Goal: Book appointment/travel/reservation

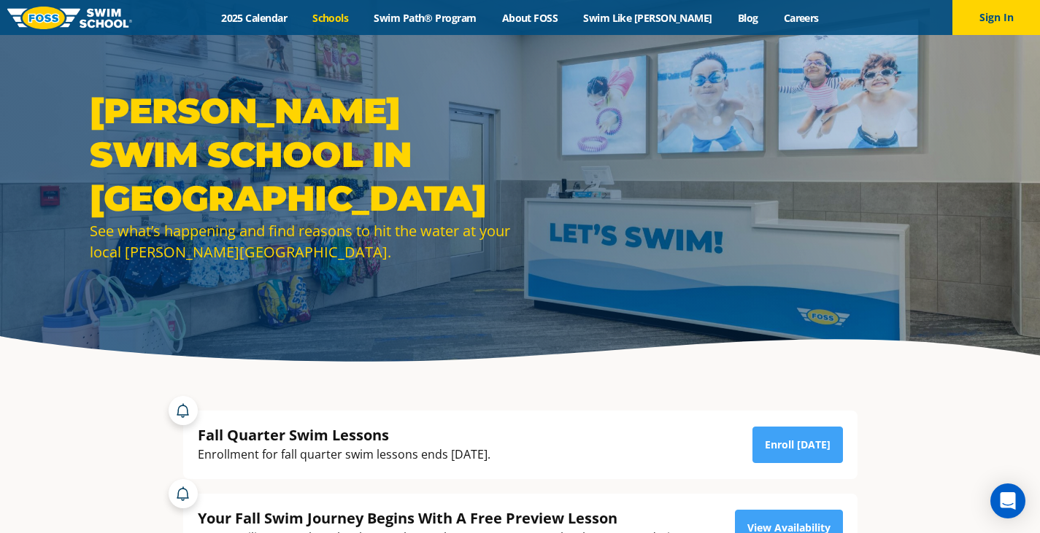
click at [351, 19] on link "Schools" at bounding box center [330, 18] width 61 height 14
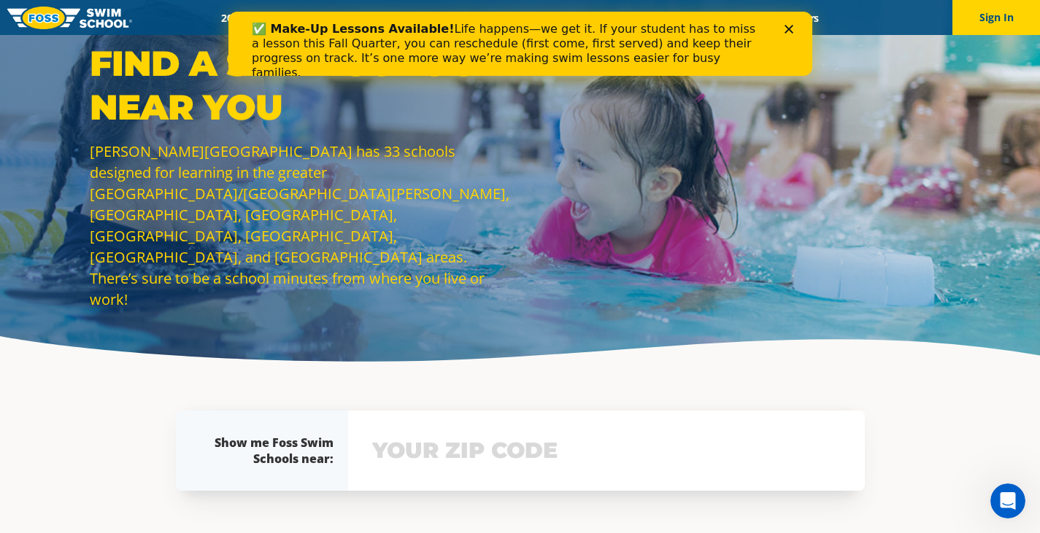
click at [790, 29] on icon "Close" at bounding box center [787, 29] width 9 height 9
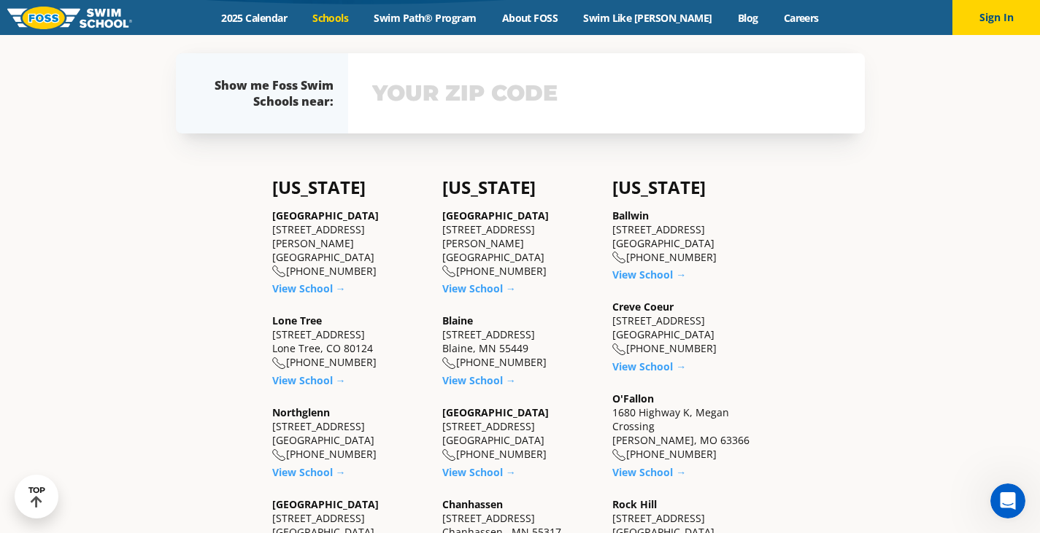
click at [544, 80] on input "text" at bounding box center [606, 93] width 476 height 42
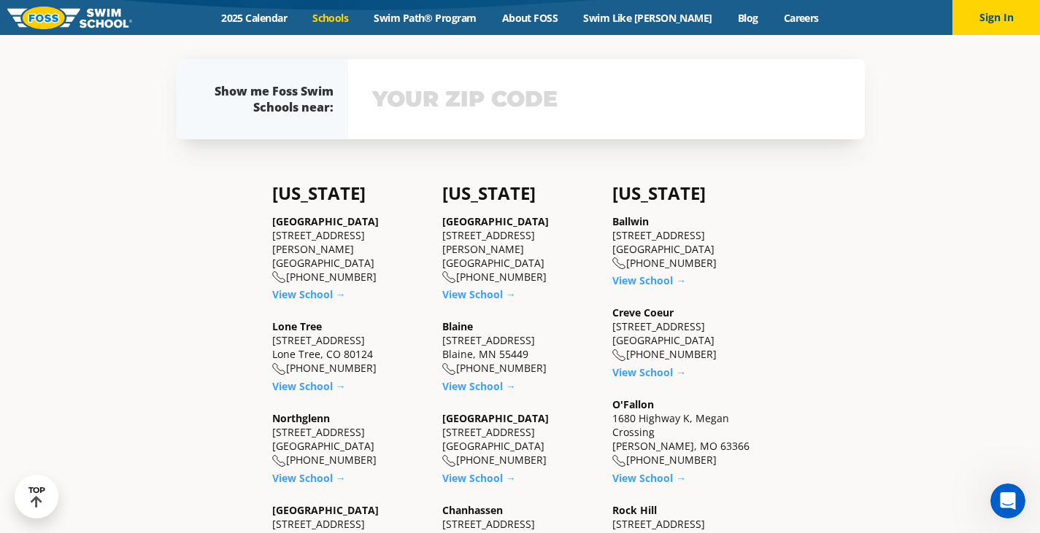
scroll to position [338, 0]
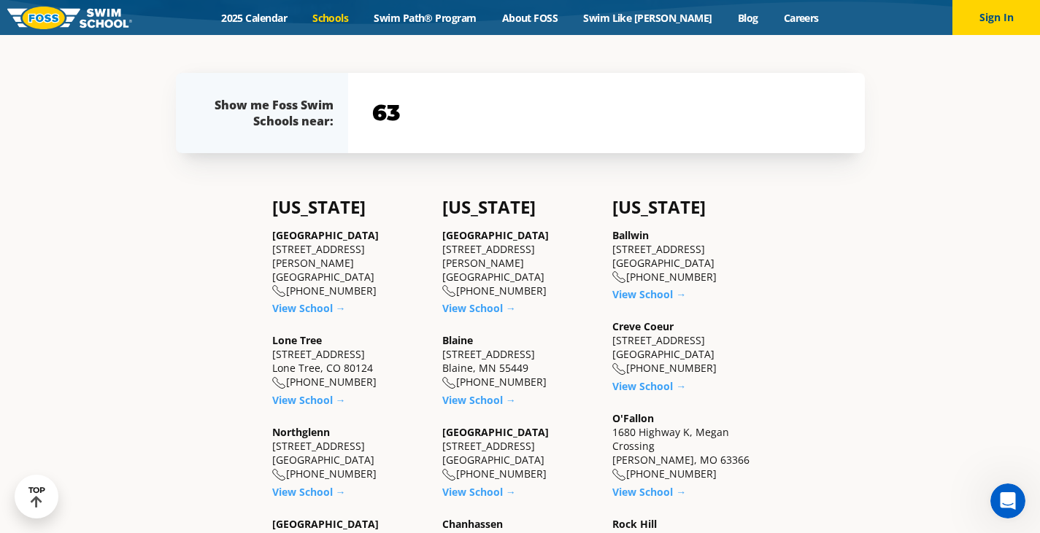
type input "6"
type input "63074"
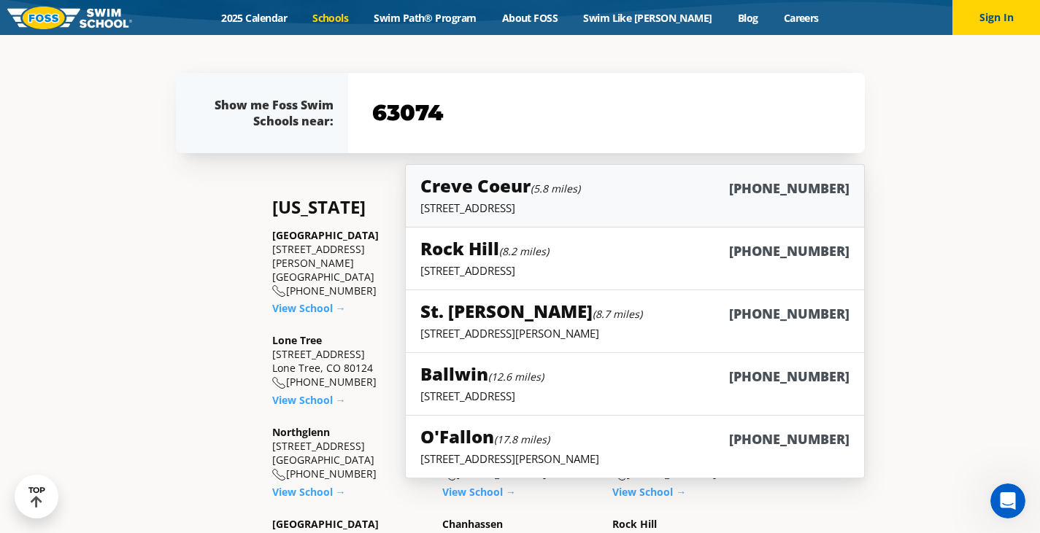
click at [840, 204] on p "12760 Olive Blvd., Creve Coeur, MO 63141" at bounding box center [634, 208] width 428 height 15
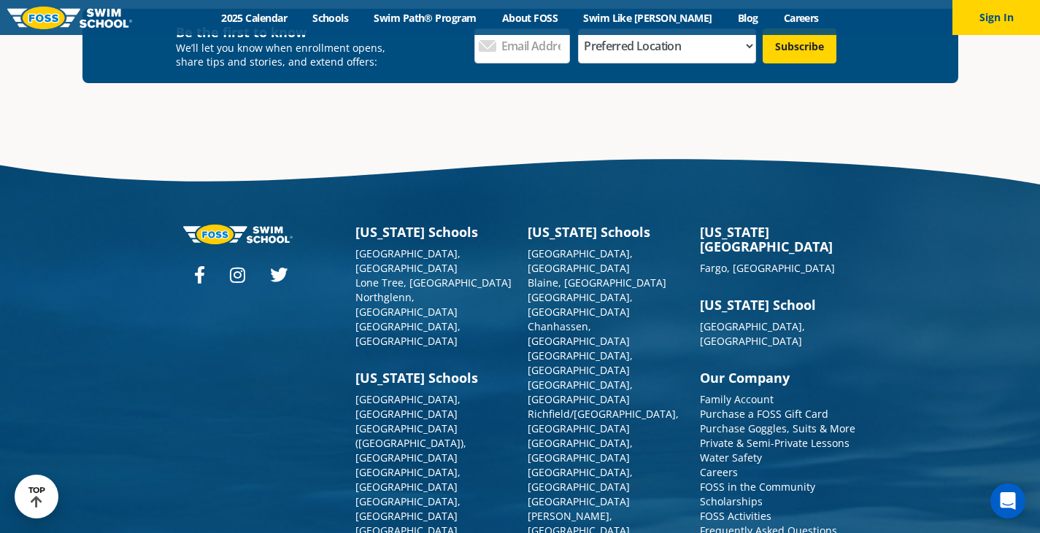
scroll to position [5178, 0]
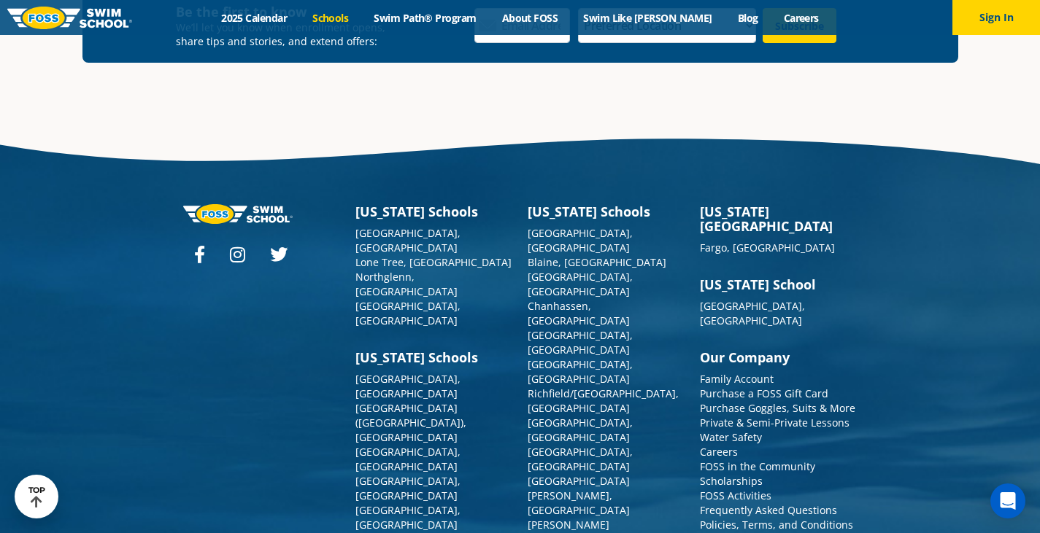
click at [352, 20] on link "Schools" at bounding box center [330, 18] width 61 height 14
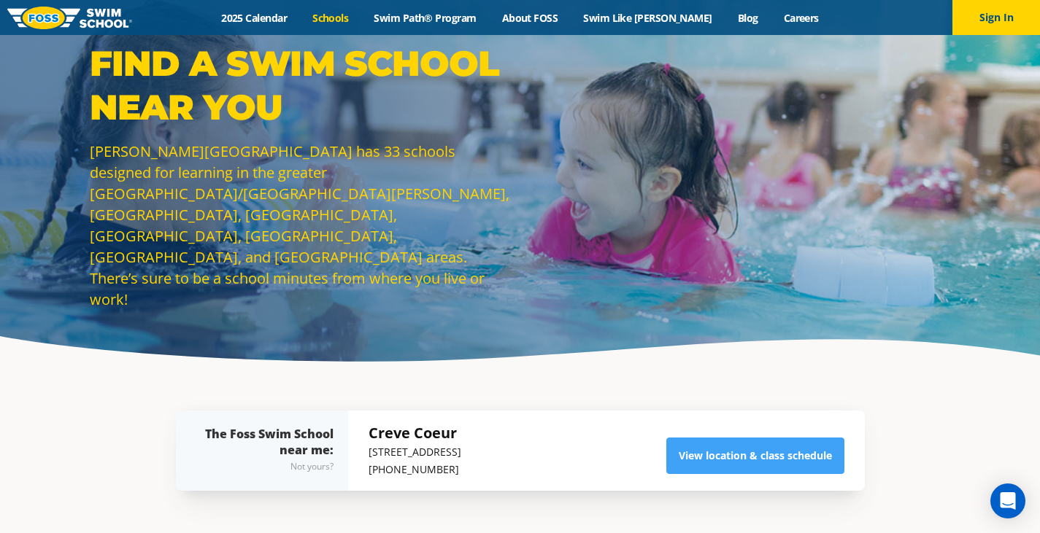
click at [47, 12] on img at bounding box center [69, 18] width 125 height 23
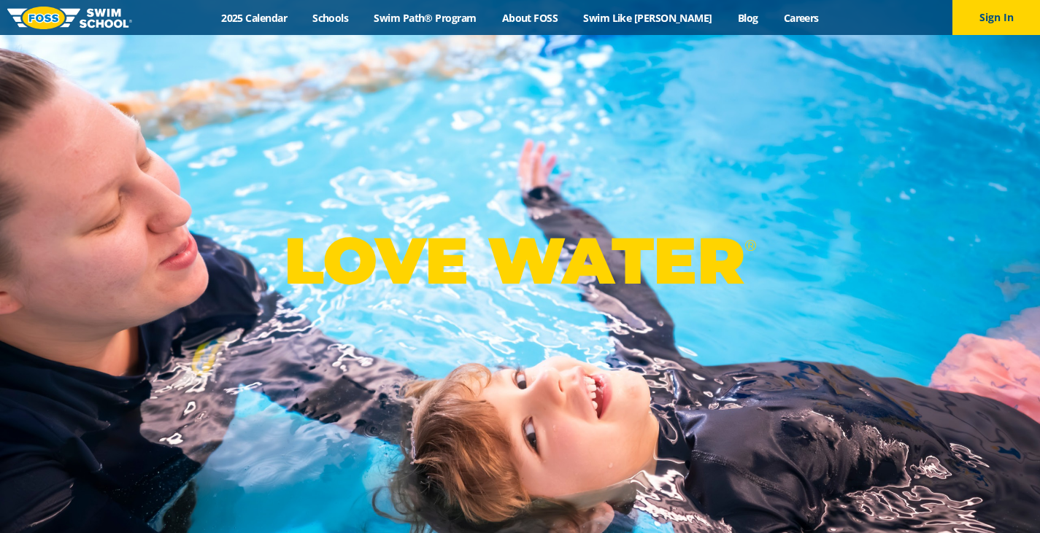
click at [71, 13] on img at bounding box center [69, 18] width 125 height 23
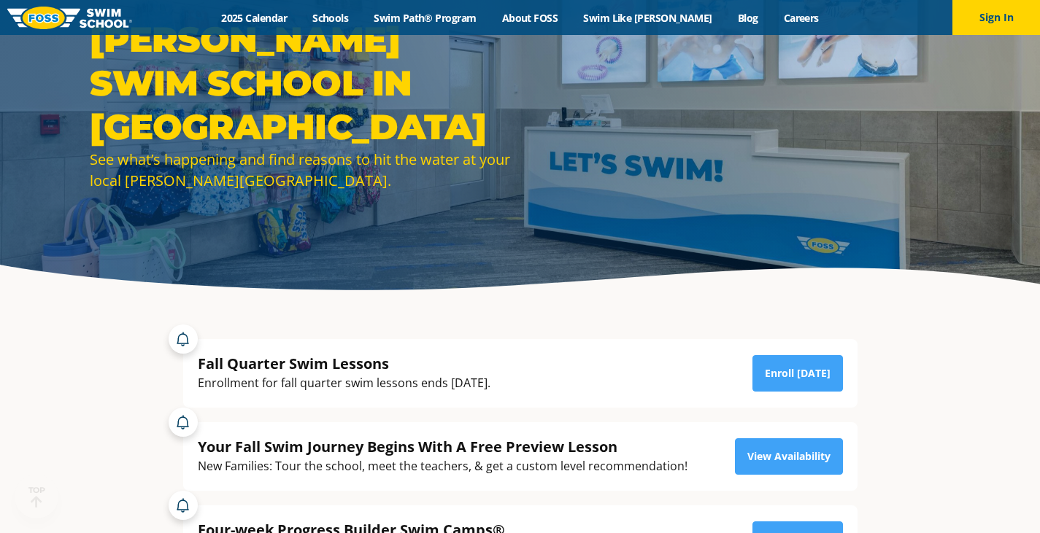
scroll to position [219, 0]
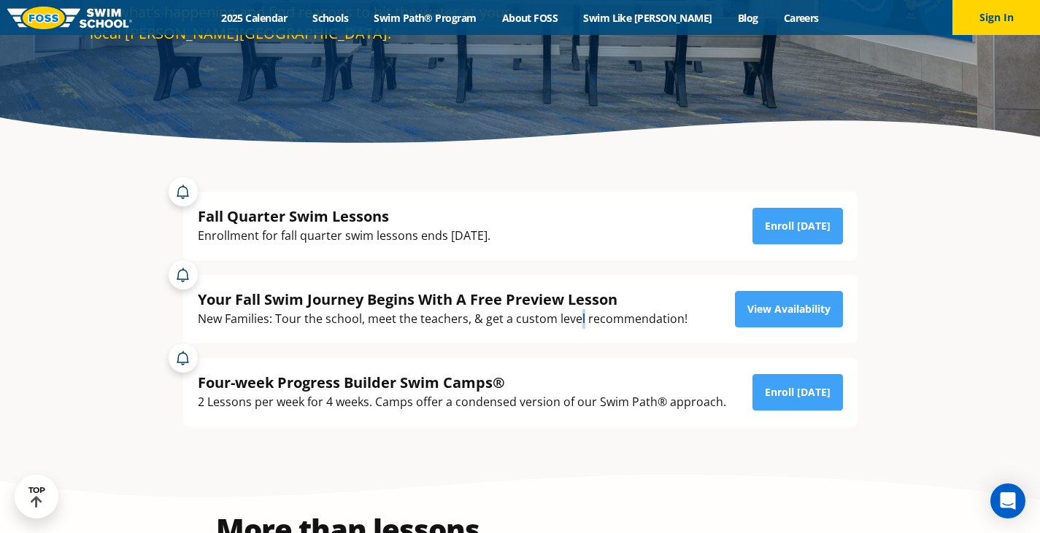
drag, startPoint x: 579, startPoint y: 312, endPoint x: 648, endPoint y: 327, distance: 70.8
click at [587, 314] on div "New Families: Tour the school, meet the teachers, & get a custom level recommen…" at bounding box center [443, 319] width 490 height 20
click at [808, 323] on link "View Availability" at bounding box center [789, 309] width 108 height 36
